Goal: Transaction & Acquisition: Download file/media

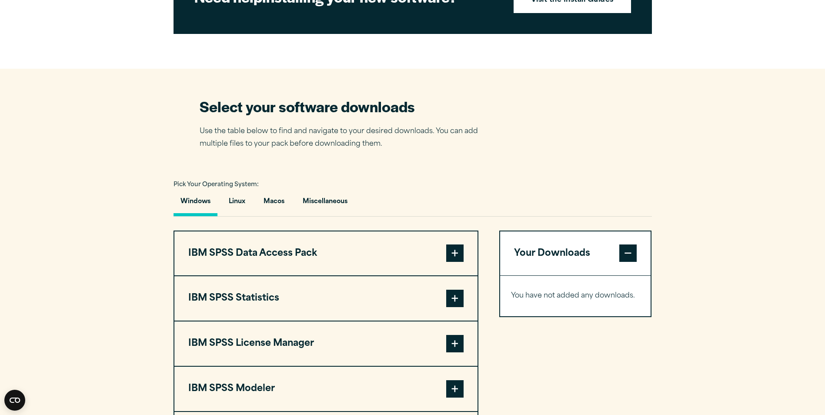
scroll to position [479, 0]
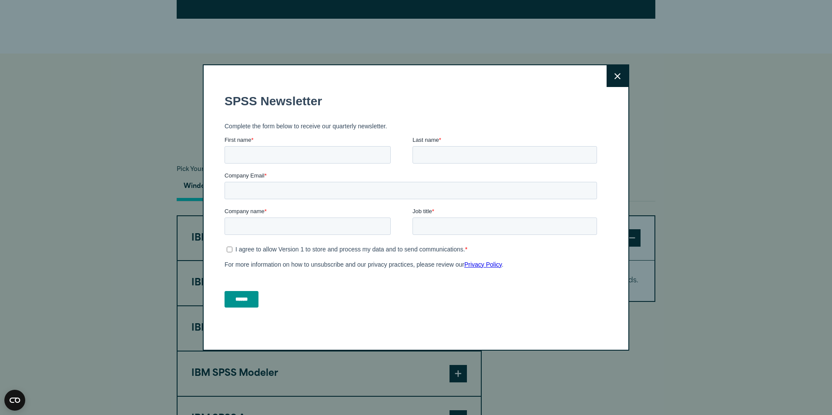
click at [615, 79] on button "Close" at bounding box center [617, 76] width 22 height 22
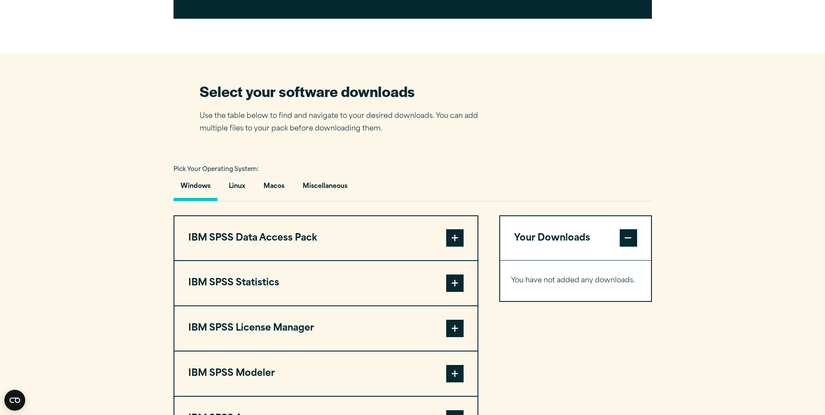
scroll to position [522, 0]
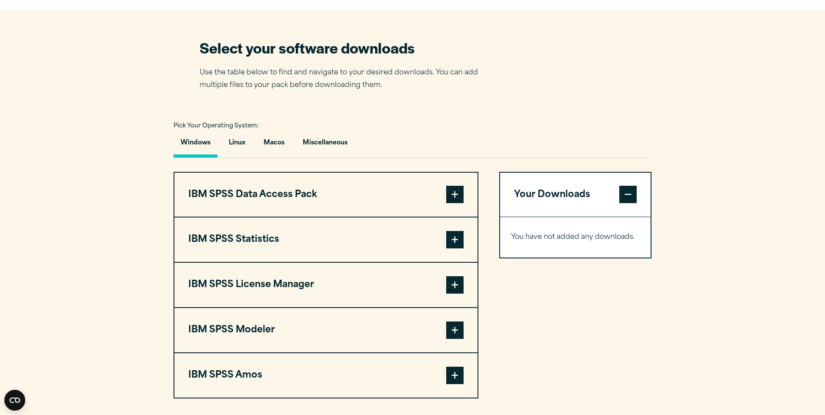
click at [454, 248] on span at bounding box center [454, 239] width 17 height 17
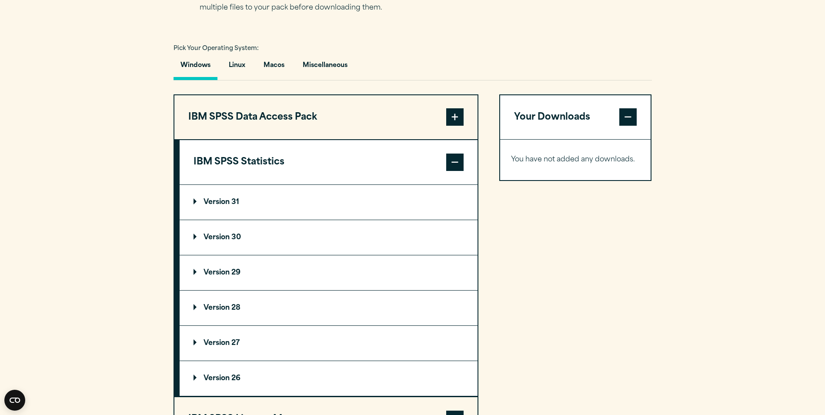
scroll to position [609, 0]
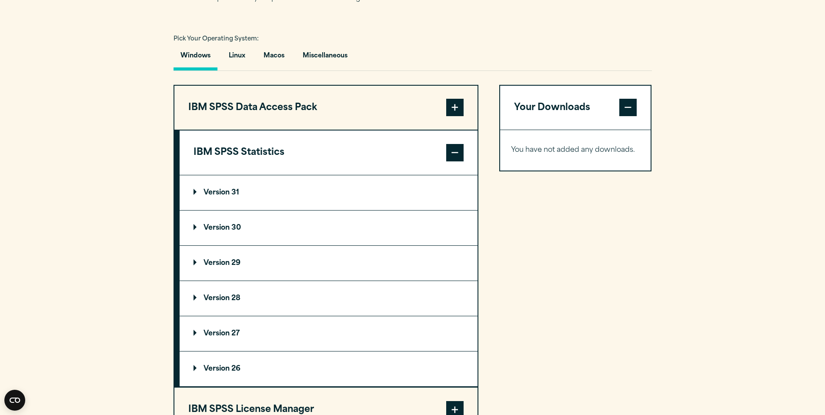
click at [241, 231] on p "Version 30" at bounding box center [217, 227] width 47 height 7
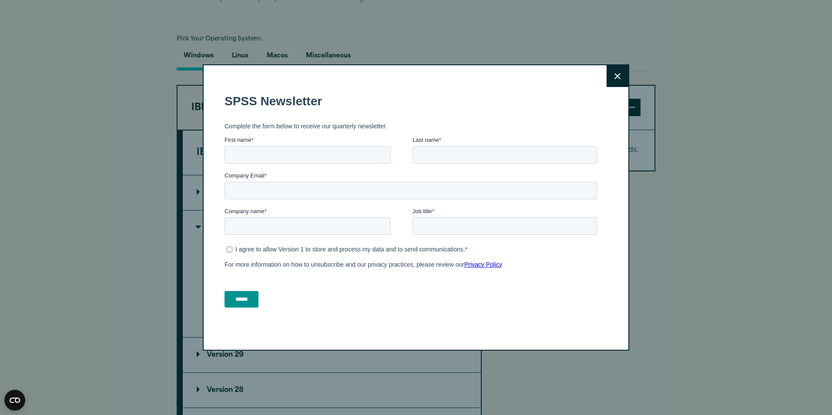
click at [615, 75] on icon at bounding box center [617, 76] width 6 height 7
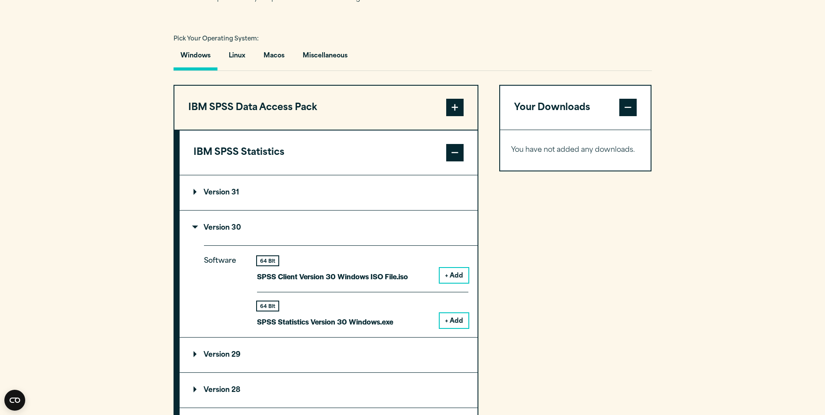
click at [456, 328] on button "+ Add" at bounding box center [454, 320] width 29 height 15
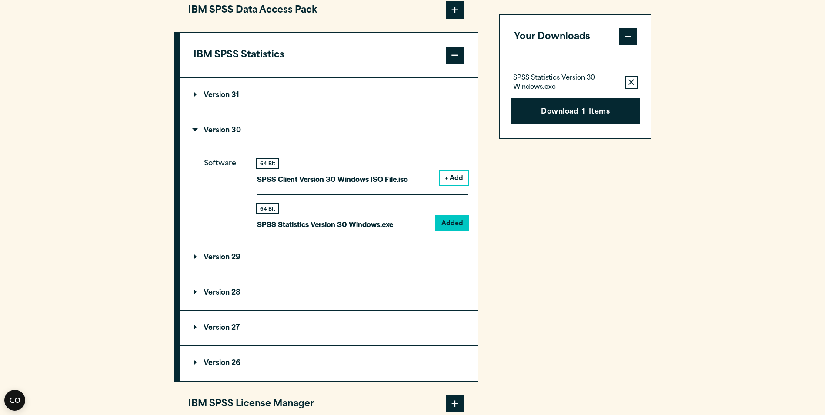
scroll to position [696, 0]
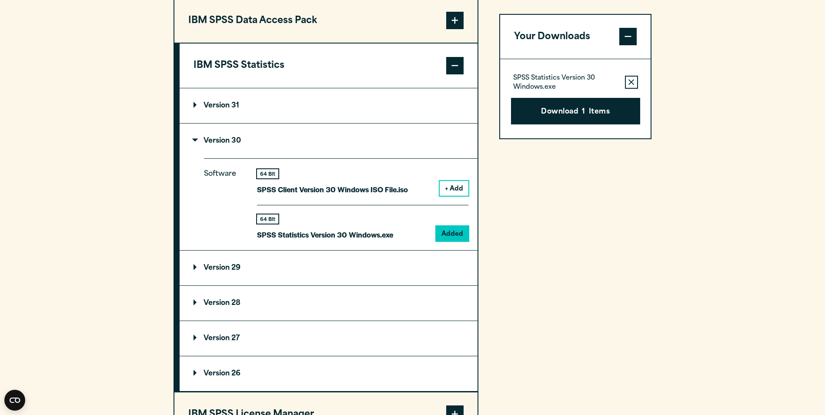
click at [554, 110] on button "Download 1 Items" at bounding box center [575, 111] width 129 height 27
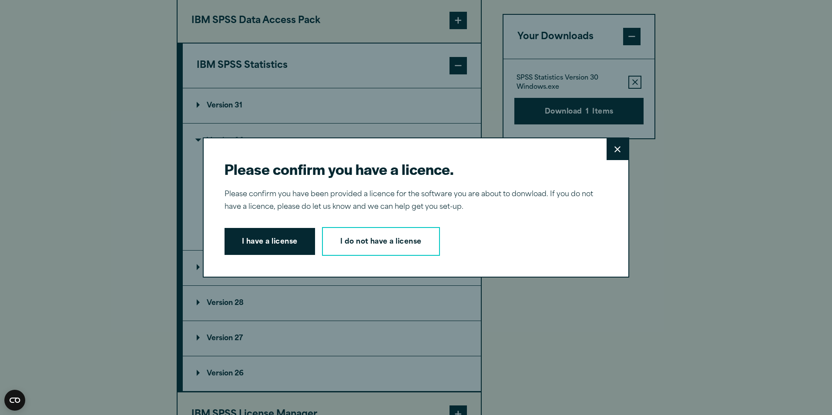
click at [261, 240] on button "I have a license" at bounding box center [269, 241] width 90 height 27
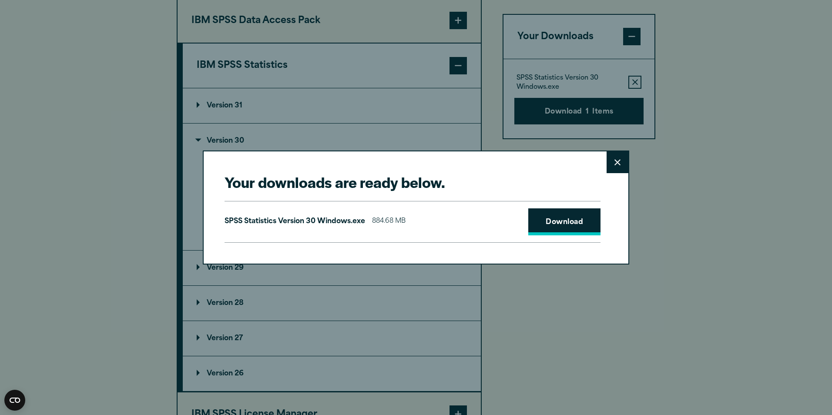
click at [562, 221] on link "Download" at bounding box center [564, 221] width 72 height 27
click at [552, 217] on link "Download" at bounding box center [564, 221] width 72 height 27
drag, startPoint x: 568, startPoint y: 201, endPoint x: 569, endPoint y: 211, distance: 10.0
click at [569, 204] on div "SPSS Statistics Version 30 Windows.exe 884.68 MB Download" at bounding box center [412, 222] width 376 height 42
click at [568, 221] on link "Download" at bounding box center [564, 221] width 72 height 27
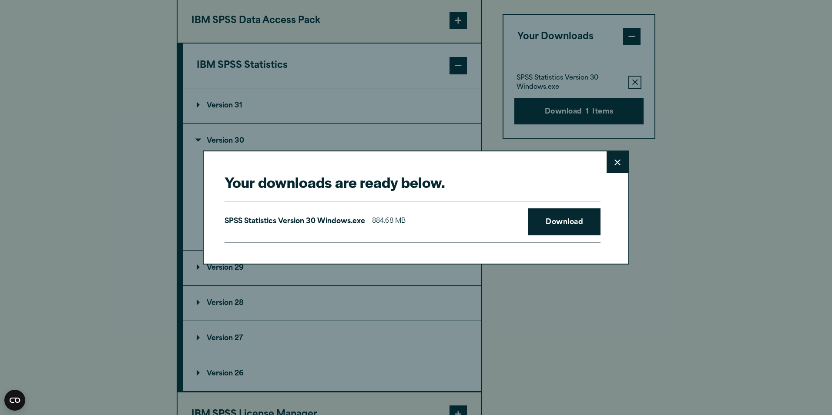
click at [615, 159] on icon at bounding box center [617, 162] width 6 height 7
